Goal: Task Accomplishment & Management: Complete application form

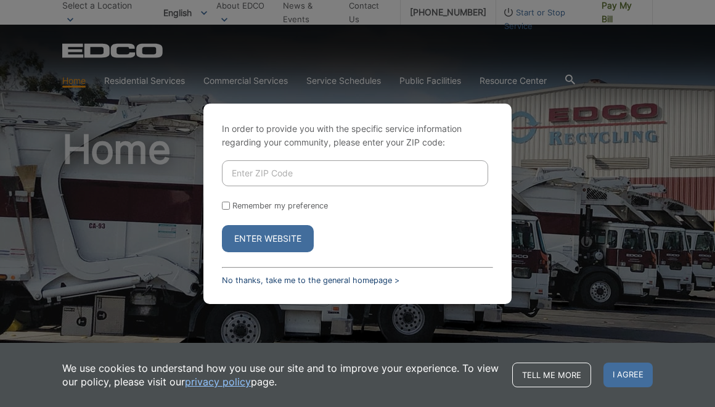
click at [307, 276] on link "No thanks, take me to the general homepage >" at bounding box center [310, 279] width 177 height 9
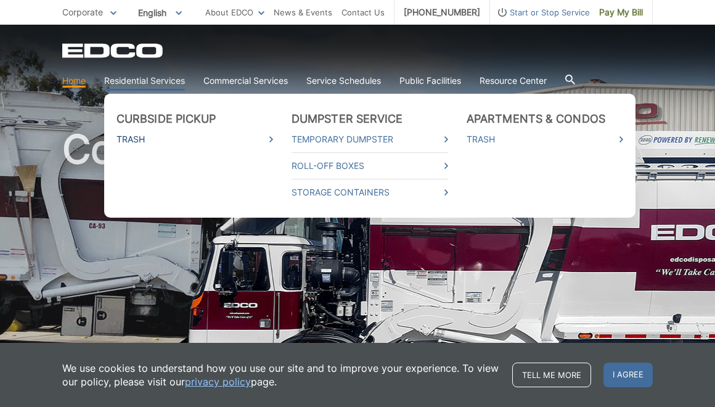
click at [132, 136] on link "Trash" at bounding box center [194, 139] width 156 height 14
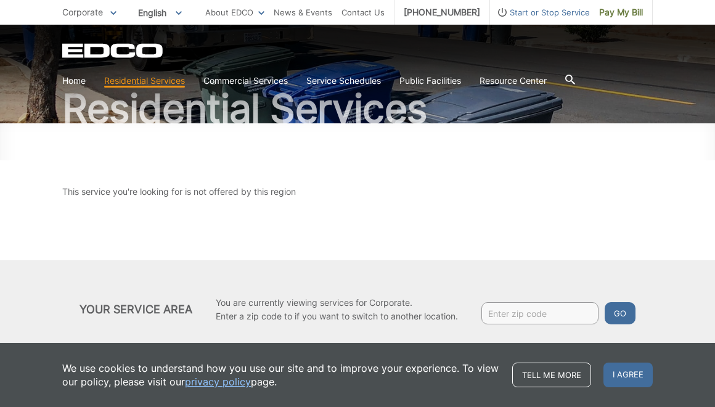
scroll to position [107, 0]
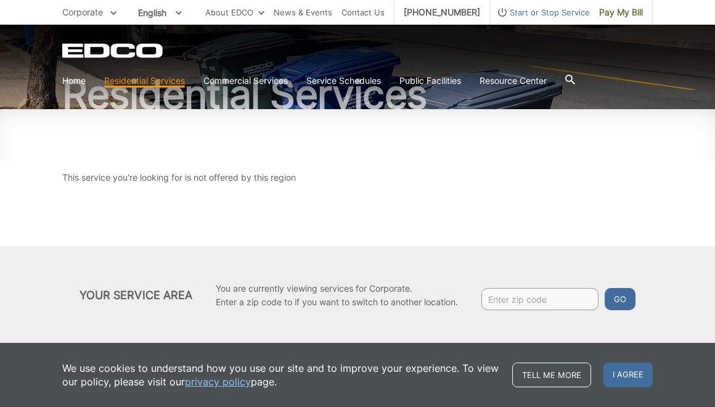
click at [522, 305] on input "Enter zip code" at bounding box center [539, 299] width 117 height 22
type input "91977"
click at [604, 288] on button "Go" at bounding box center [619, 299] width 31 height 22
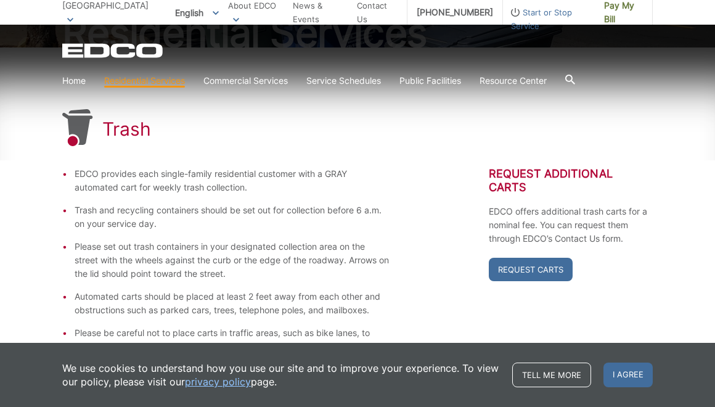
scroll to position [174, 0]
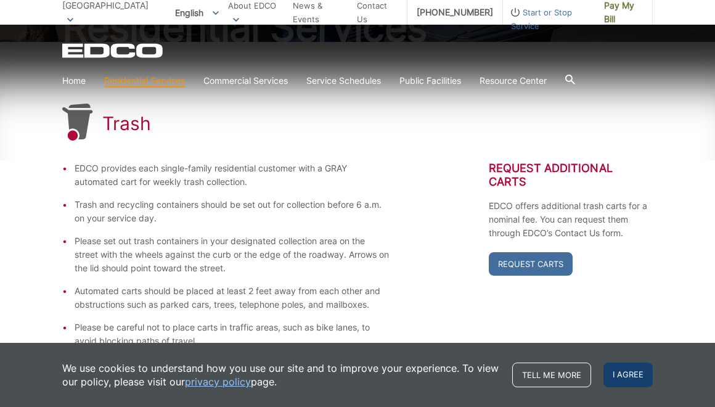
click at [622, 371] on span "I agree" at bounding box center [627, 374] width 49 height 25
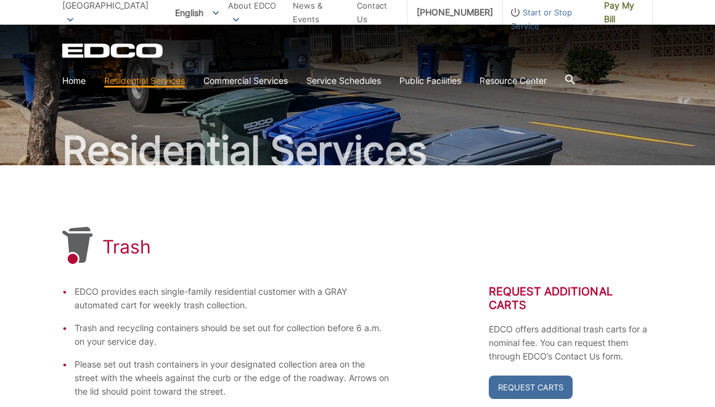
scroll to position [0, 0]
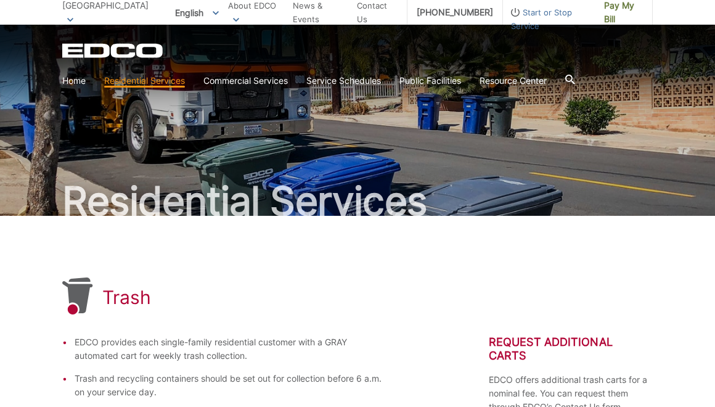
click at [336, 311] on div "Trash" at bounding box center [357, 296] width 590 height 39
click at [625, 10] on span "Pay My Bill" at bounding box center [623, 12] width 39 height 27
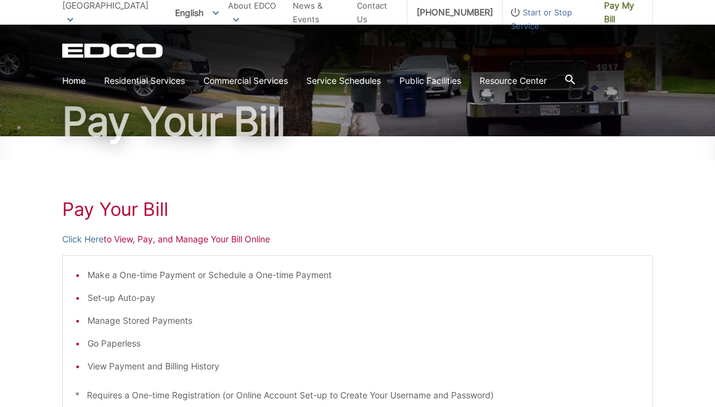
scroll to position [84, 0]
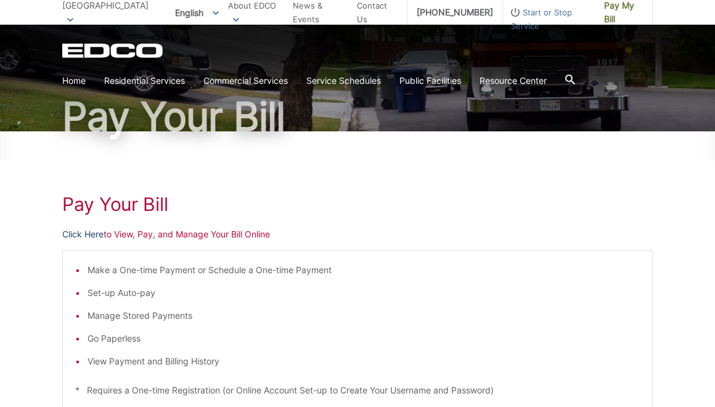
click at [85, 234] on link "Click Here" at bounding box center [82, 234] width 41 height 14
click at [554, 15] on span "Start or Stop Service" at bounding box center [549, 19] width 92 height 27
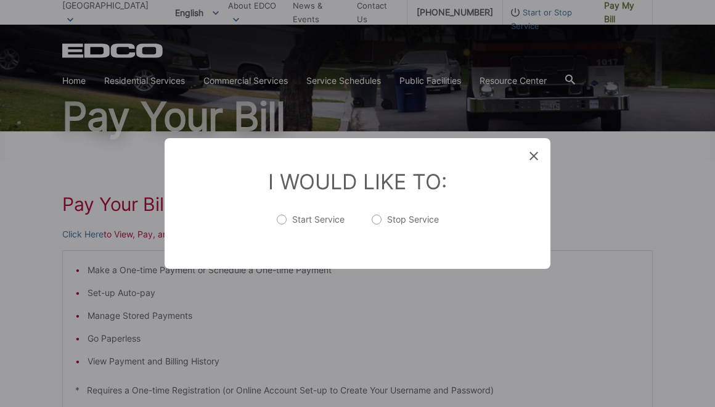
click at [400, 213] on label "Stop Service" at bounding box center [405, 225] width 67 height 25
radio input "true"
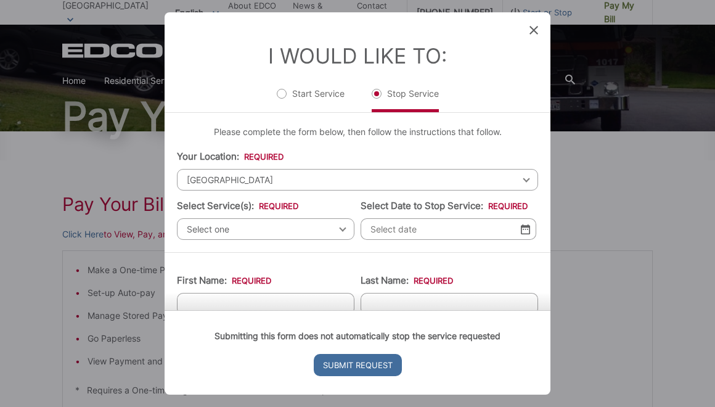
click at [221, 184] on span "[GEOGRAPHIC_DATA]" at bounding box center [357, 180] width 361 height 22
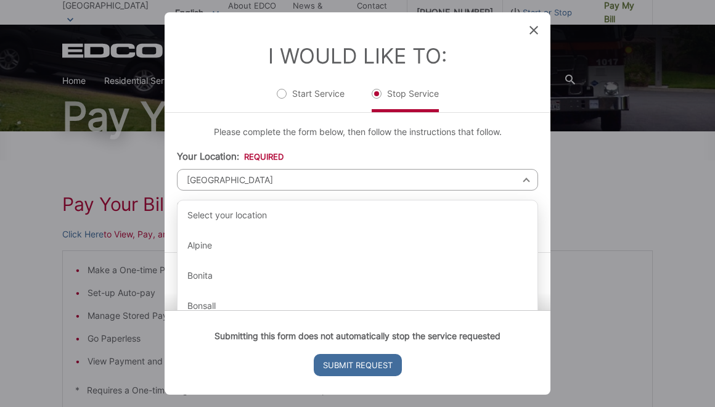
click at [328, 148] on div "Please complete the form below, then follow the instructions that follow. Your …" at bounding box center [358, 182] width 386 height 139
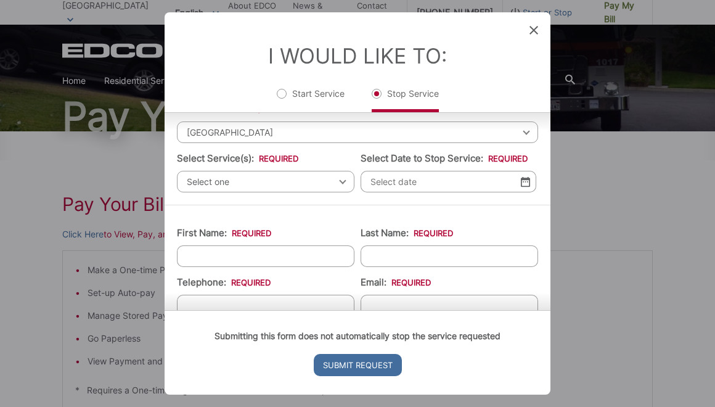
scroll to position [54, 0]
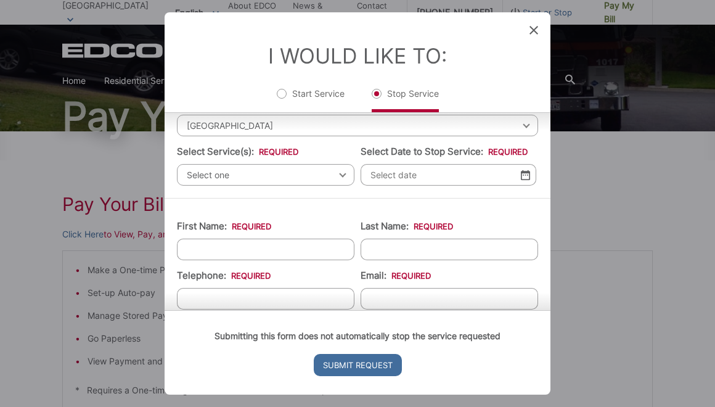
click at [321, 173] on span "Select one" at bounding box center [265, 175] width 177 height 22
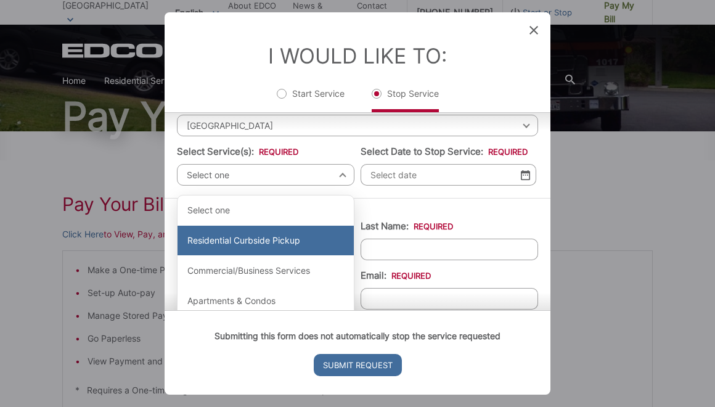
click at [279, 240] on div "Residential Curbside Pickup" at bounding box center [265, 241] width 176 height 30
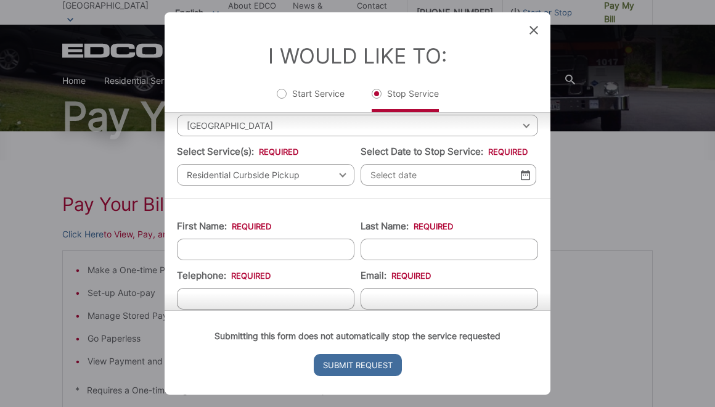
click at [333, 173] on span "Residential Curbside Pickup" at bounding box center [265, 175] width 177 height 22
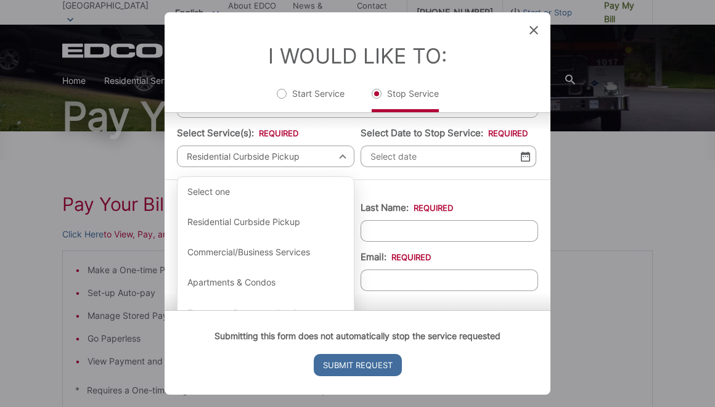
scroll to position [71, 0]
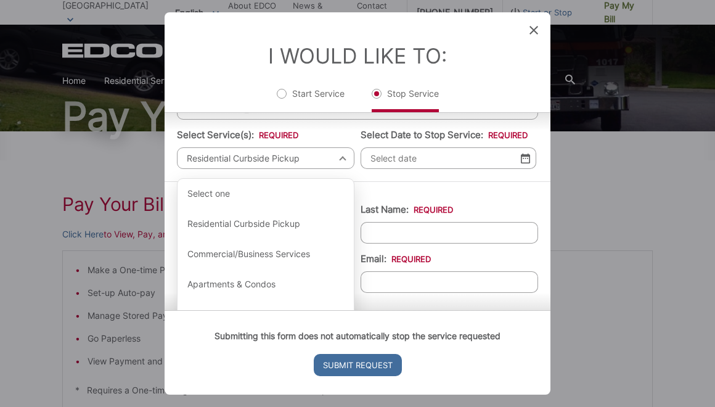
click at [426, 159] on input "Select Date to Stop Service: *" at bounding box center [448, 158] width 176 height 22
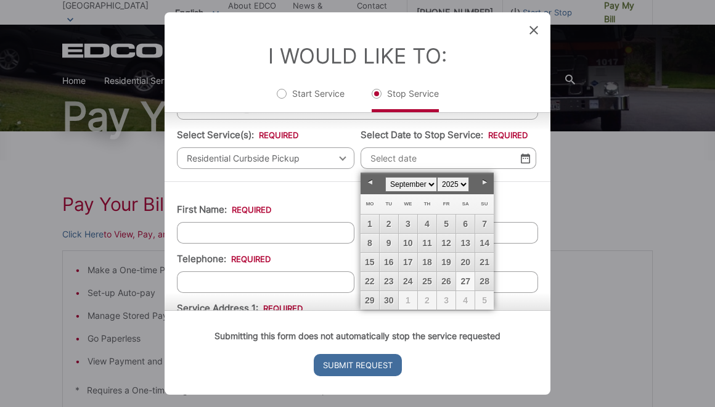
click at [466, 278] on link "27" at bounding box center [465, 281] width 18 height 18
type input "[DATE]"
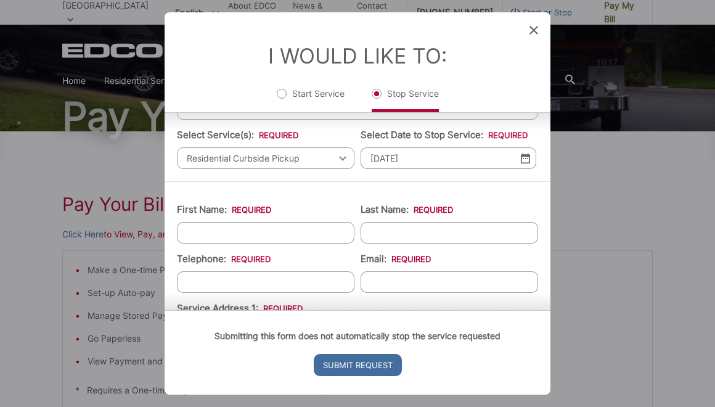
click at [256, 235] on input "First Name: *" at bounding box center [265, 233] width 177 height 22
type input "Haruna"
type input "[PERSON_NAME]"
type input "6196654998"
type input "[EMAIL_ADDRESS][DOMAIN_NAME]"
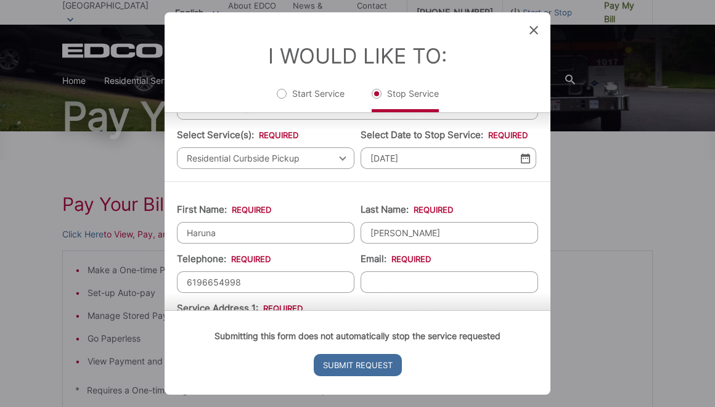
type input "[STREET_ADDRESS][PERSON_NAME]"
type input "[PHONE_NUMBER]"
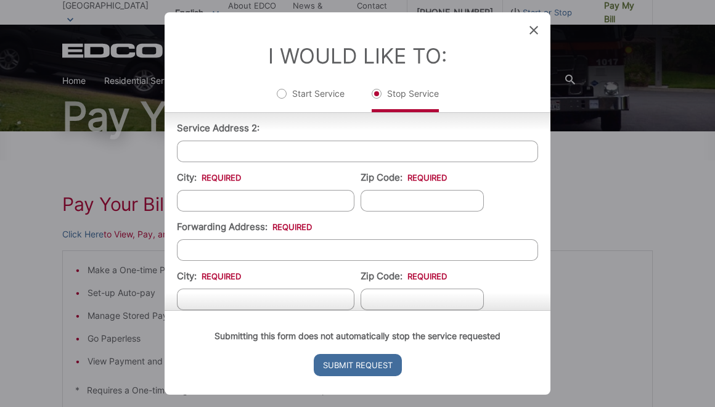
scroll to position [307, 0]
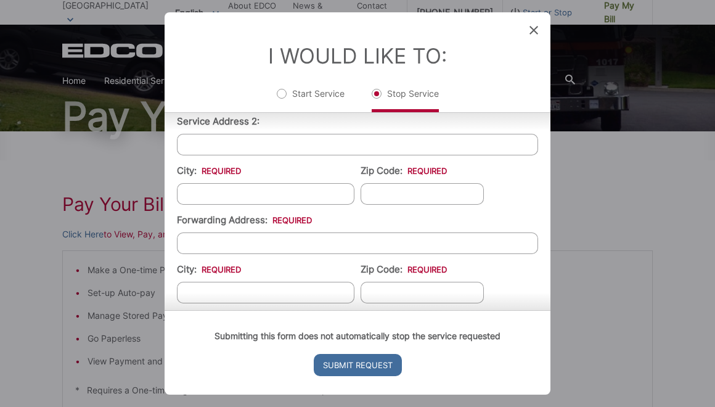
click at [258, 196] on input "City: *" at bounding box center [265, 194] width 177 height 22
type input "[GEOGRAPHIC_DATA]"
type input "91977"
type input "[STREET_ADDRESS][PERSON_NAME]"
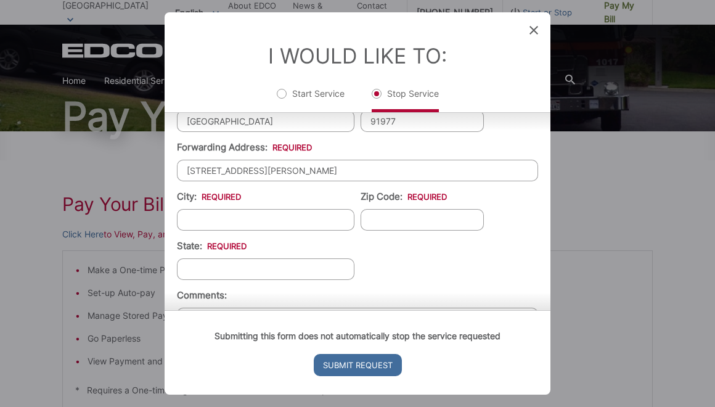
scroll to position [395, 0]
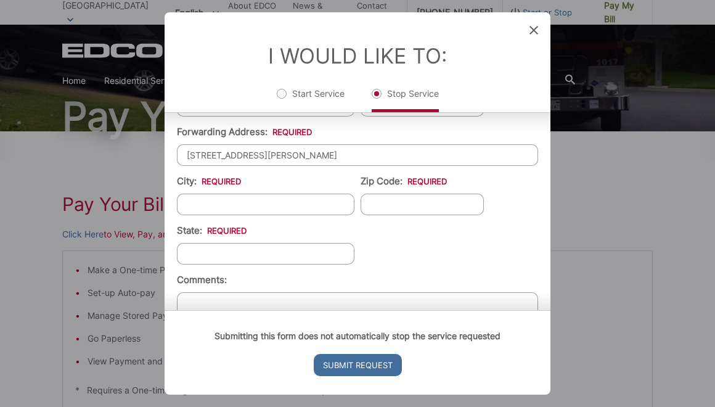
drag, startPoint x: 278, startPoint y: 158, endPoint x: 137, endPoint y: 147, distance: 141.5
click at [137, 147] on div "Entry Status None In Progress Completed None None In Progress Completed I Would…" at bounding box center [357, 203] width 715 height 407
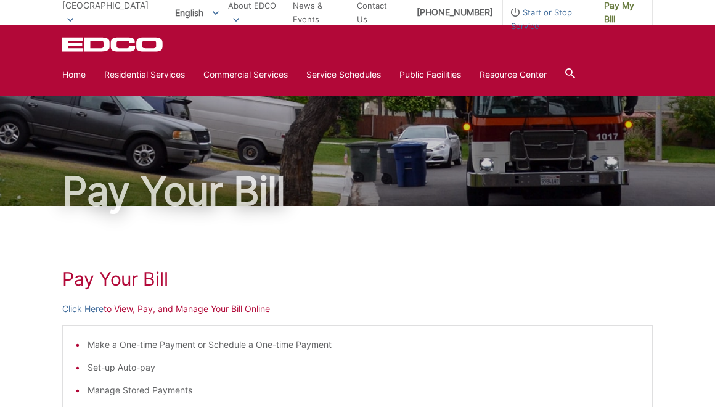
scroll to position [0, 0]
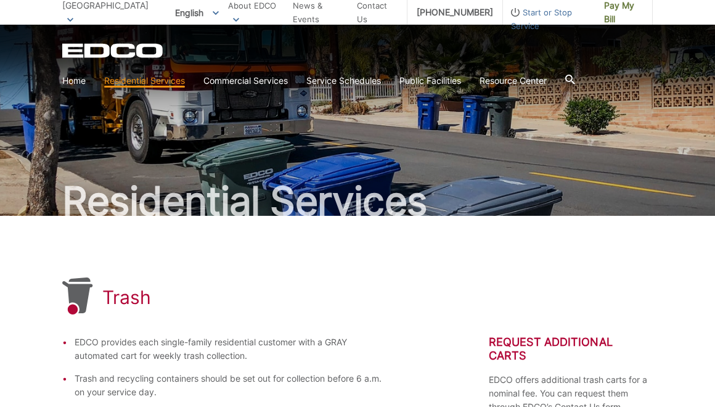
click at [549, 12] on span "Start or Stop Service" at bounding box center [549, 19] width 92 height 27
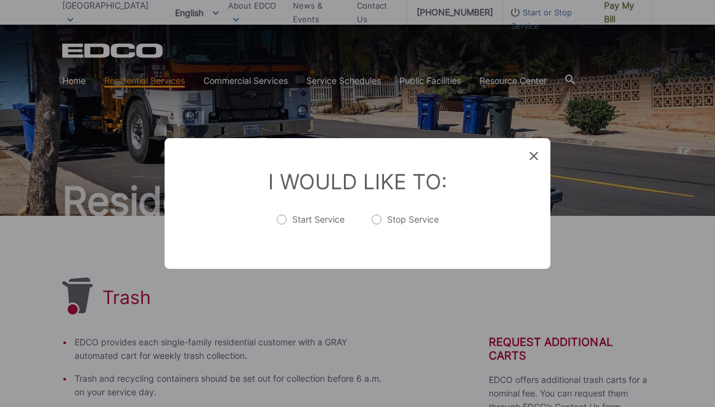
click at [410, 216] on label "Stop Service" at bounding box center [405, 225] width 67 height 25
radio input "true"
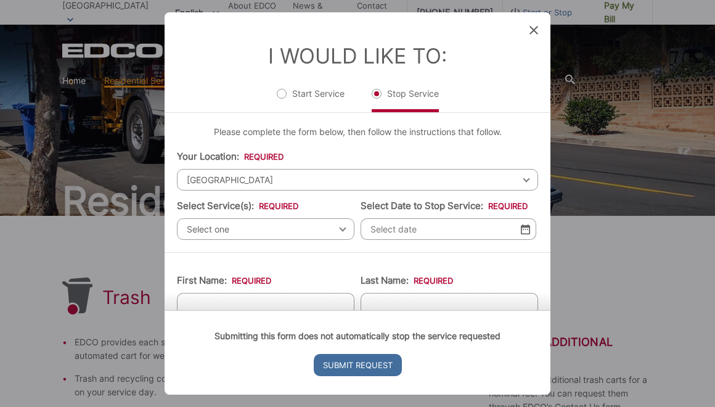
click at [272, 181] on span "[GEOGRAPHIC_DATA]" at bounding box center [357, 180] width 361 height 22
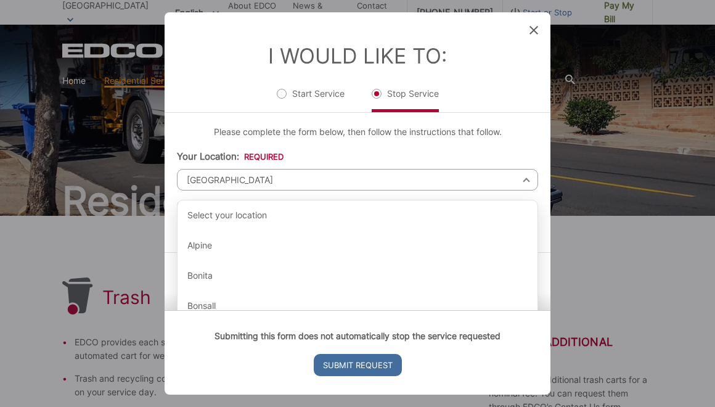
click at [315, 154] on li "Your Location: * Select your location Alpine [GEOGRAPHIC_DATA][PERSON_NAME][GEO…" at bounding box center [357, 170] width 361 height 41
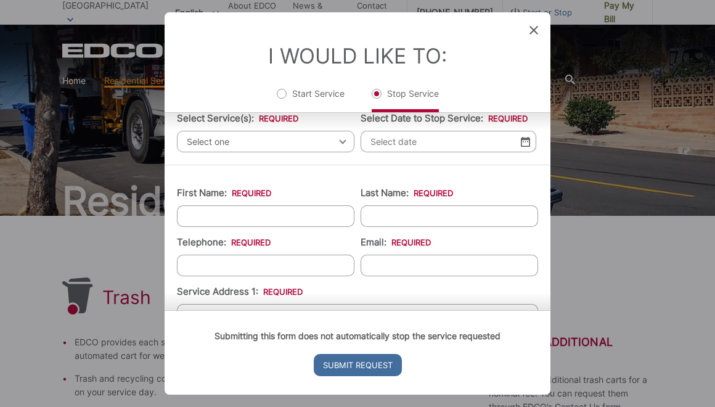
scroll to position [86, 0]
click at [314, 148] on span "Select one" at bounding box center [265, 143] width 177 height 22
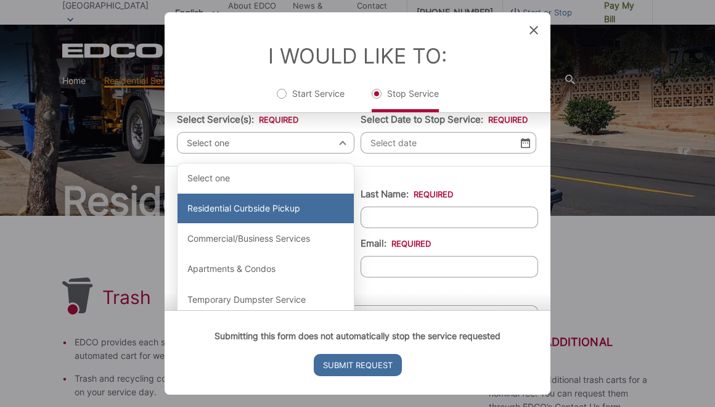
click at [293, 209] on div "Residential Curbside Pickup" at bounding box center [265, 208] width 176 height 30
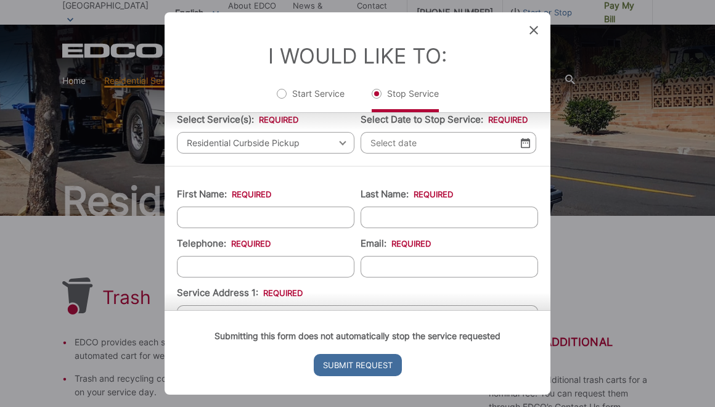
click at [527, 144] on img at bounding box center [525, 142] width 9 height 10
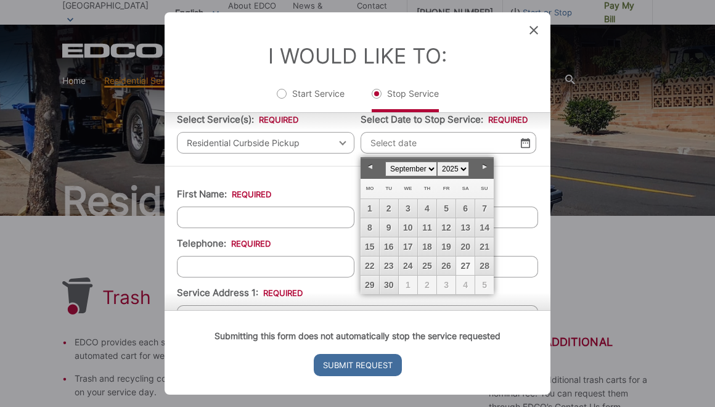
click at [463, 266] on link "27" at bounding box center [465, 265] width 18 height 18
type input "[DATE]"
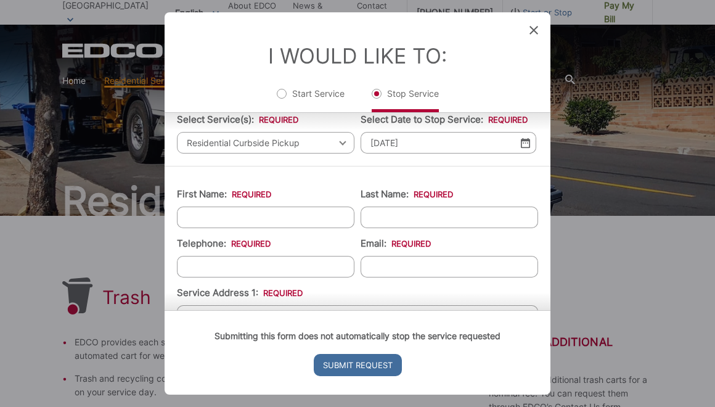
click at [239, 218] on input "First Name: *" at bounding box center [265, 217] width 177 height 22
type input "Haruna"
type input "[PERSON_NAME]"
type input "6196654998"
type input "[EMAIL_ADDRESS][DOMAIN_NAME]"
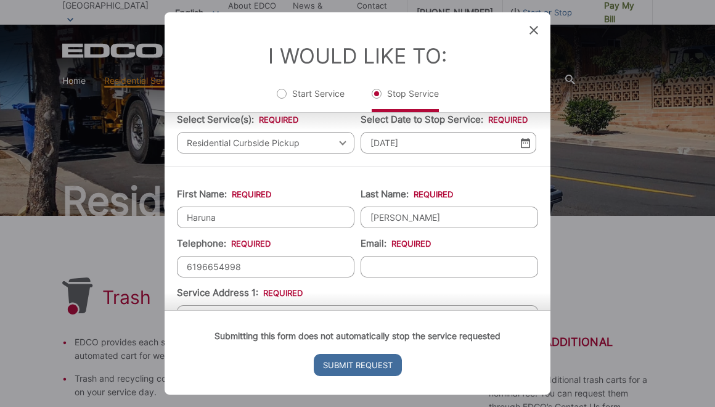
type input "[STREET_ADDRESS][PERSON_NAME]"
type input "[PHONE_NUMBER]"
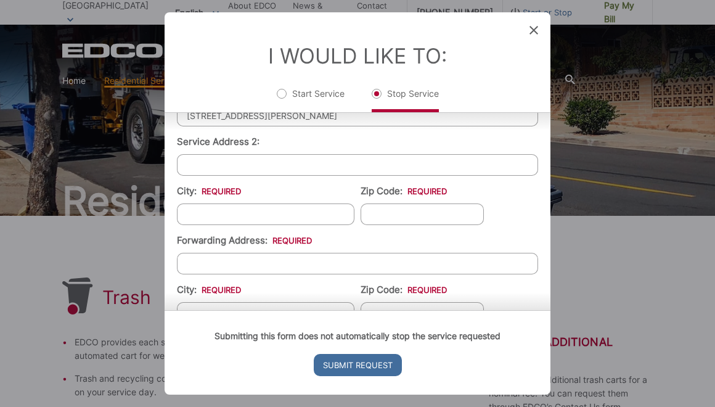
scroll to position [291, 0]
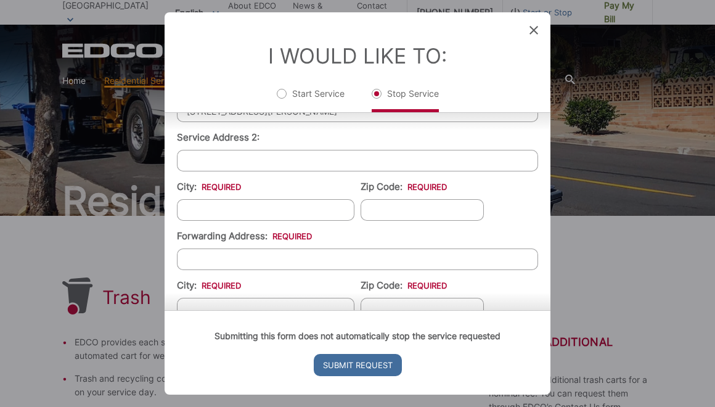
click at [287, 209] on input "City: *" at bounding box center [265, 210] width 177 height 22
type input "[GEOGRAPHIC_DATA]"
type input "91977"
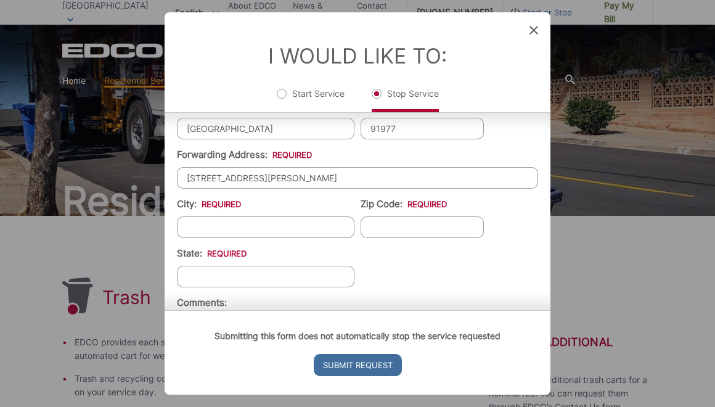
scroll to position [373, 0]
click at [250, 234] on input "City: *" at bounding box center [265, 226] width 177 height 22
click at [268, 172] on input "[STREET_ADDRESS][PERSON_NAME]" at bounding box center [357, 177] width 361 height 22
click at [267, 177] on input "[STREET_ADDRESS][PERSON_NAME]" at bounding box center [357, 177] width 361 height 22
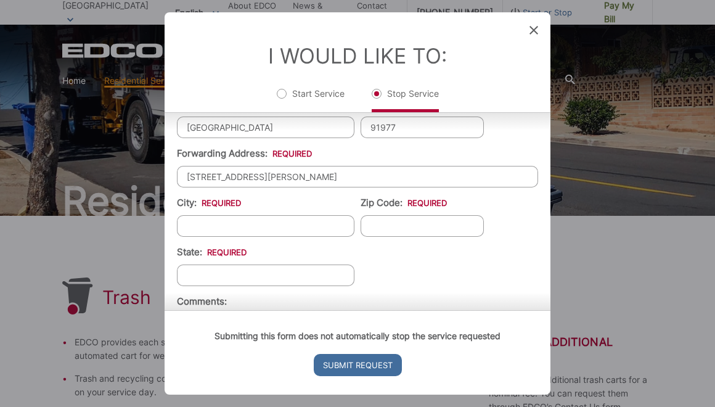
click at [267, 177] on input "[STREET_ADDRESS][PERSON_NAME]" at bounding box center [357, 177] width 361 height 22
click at [221, 177] on input "[STREET_ADDRESS]" at bounding box center [357, 177] width 361 height 22
type input "[STREET_ADDRESS][PERSON_NAME]"
click at [253, 203] on li "City: *" at bounding box center [265, 216] width 177 height 41
click at [246, 227] on input "City: *" at bounding box center [265, 226] width 177 height 22
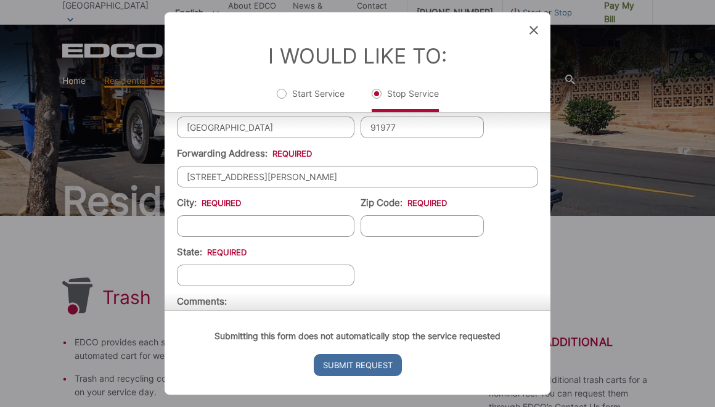
type input "KAPAA"
type input "96746-2432"
type input "[US_STATE]"
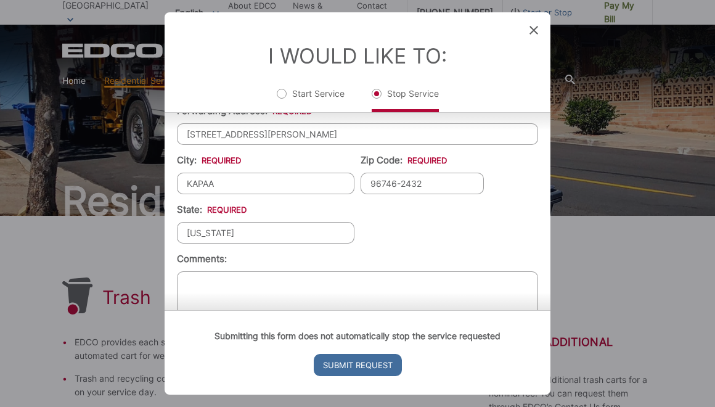
scroll to position [457, 0]
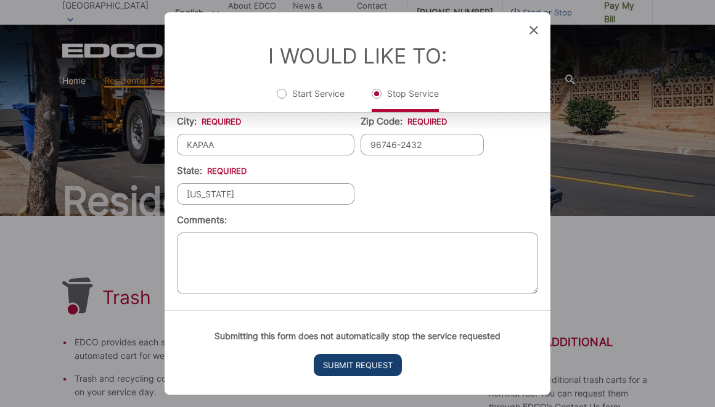
click at [367, 367] on input "Submit Request" at bounding box center [358, 365] width 88 height 22
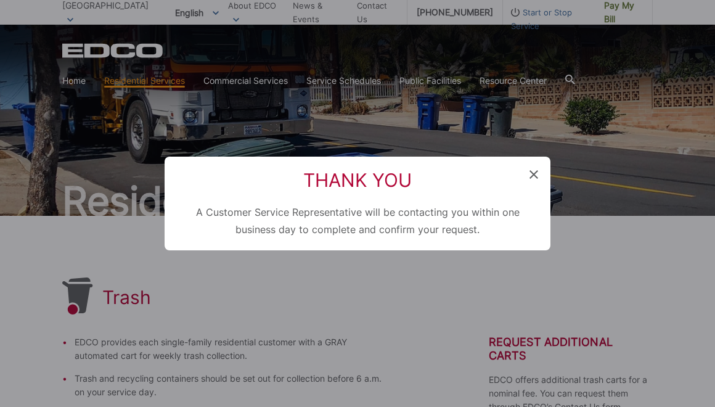
scroll to position [95, 0]
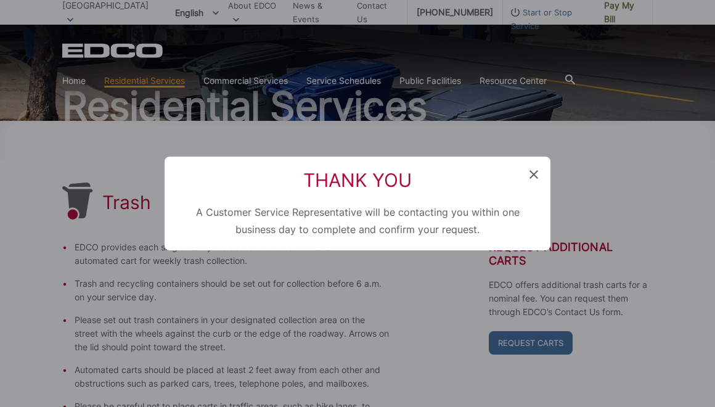
click at [532, 172] on icon at bounding box center [533, 174] width 9 height 9
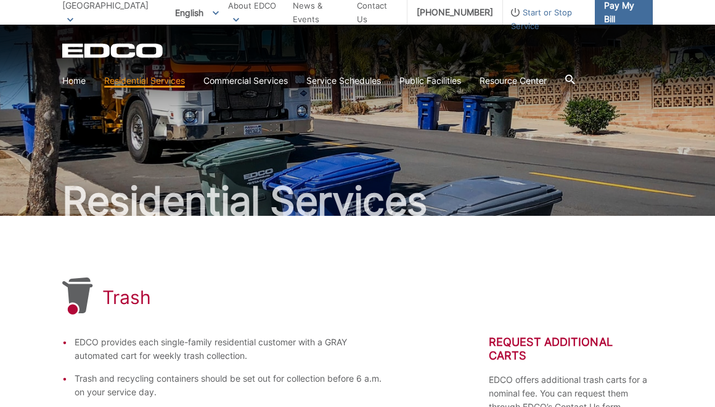
click at [625, 13] on span "Pay My Bill" at bounding box center [623, 12] width 39 height 27
